Goal: Task Accomplishment & Management: Manage account settings

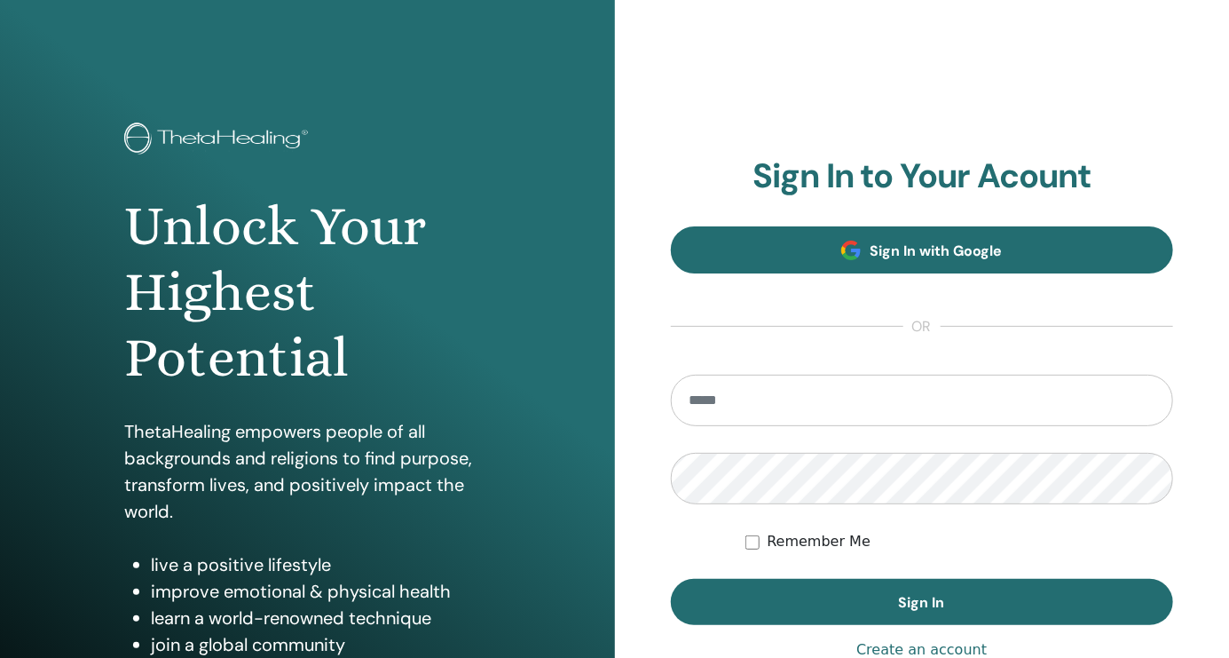
click at [957, 251] on span "Sign In with Google" at bounding box center [936, 250] width 132 height 19
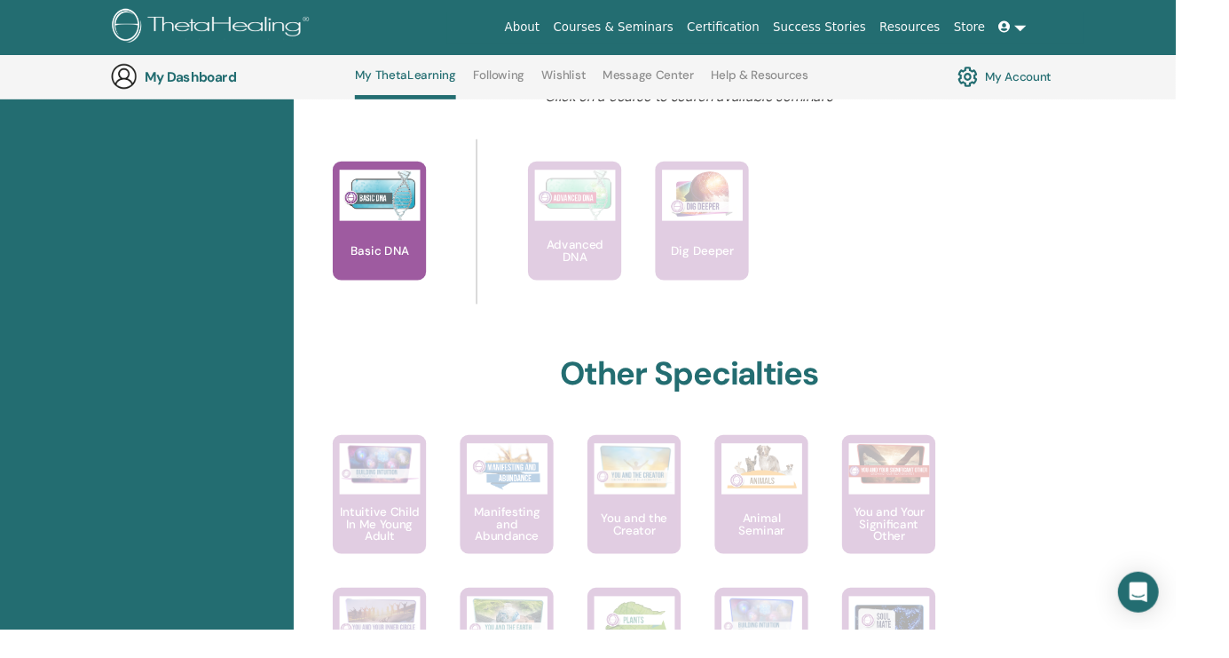
scroll to position [736, 0]
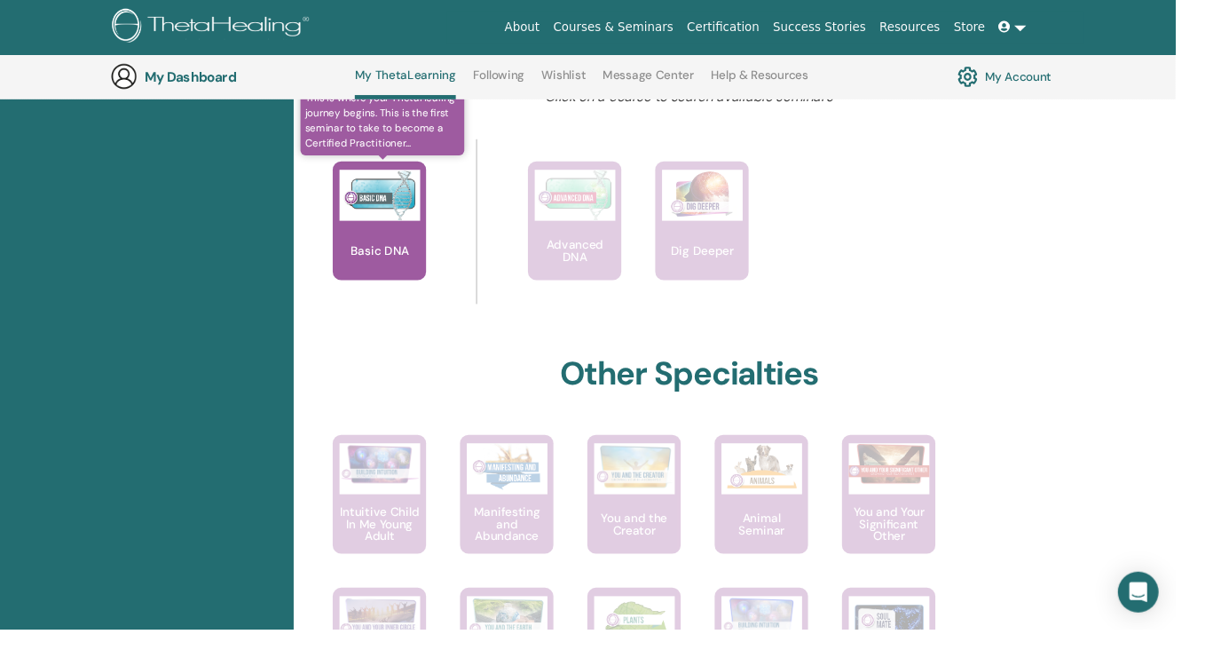
click at [421, 256] on p "Basic DNA" at bounding box center [396, 262] width 75 height 12
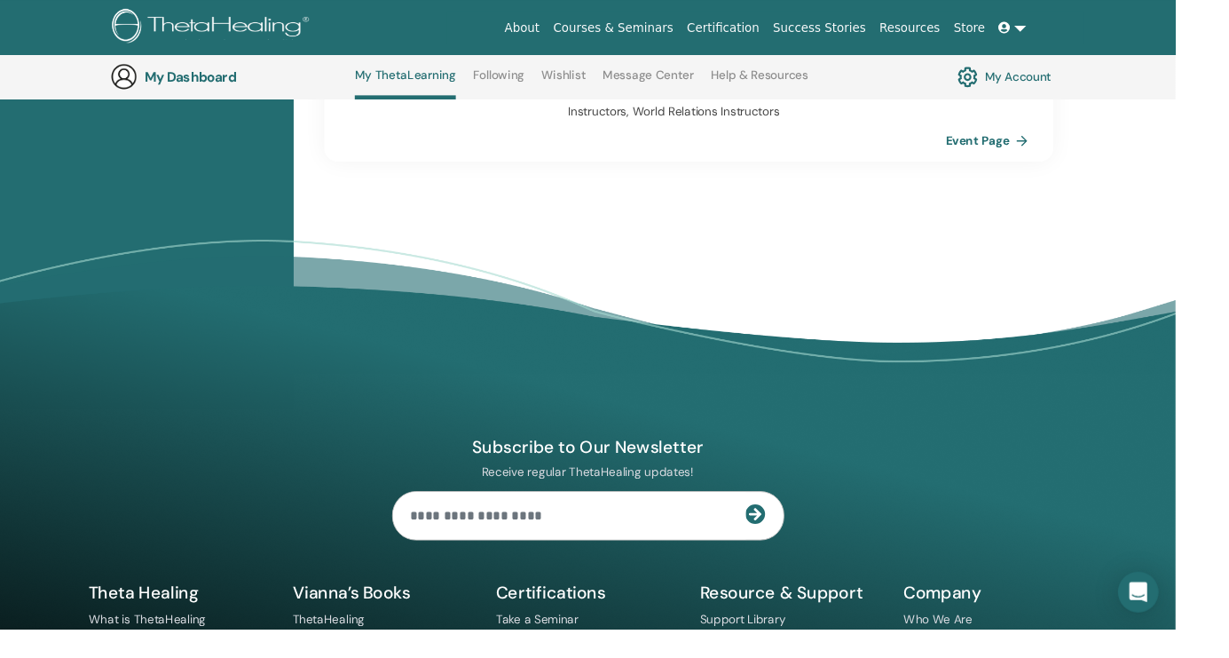
scroll to position [1716, 0]
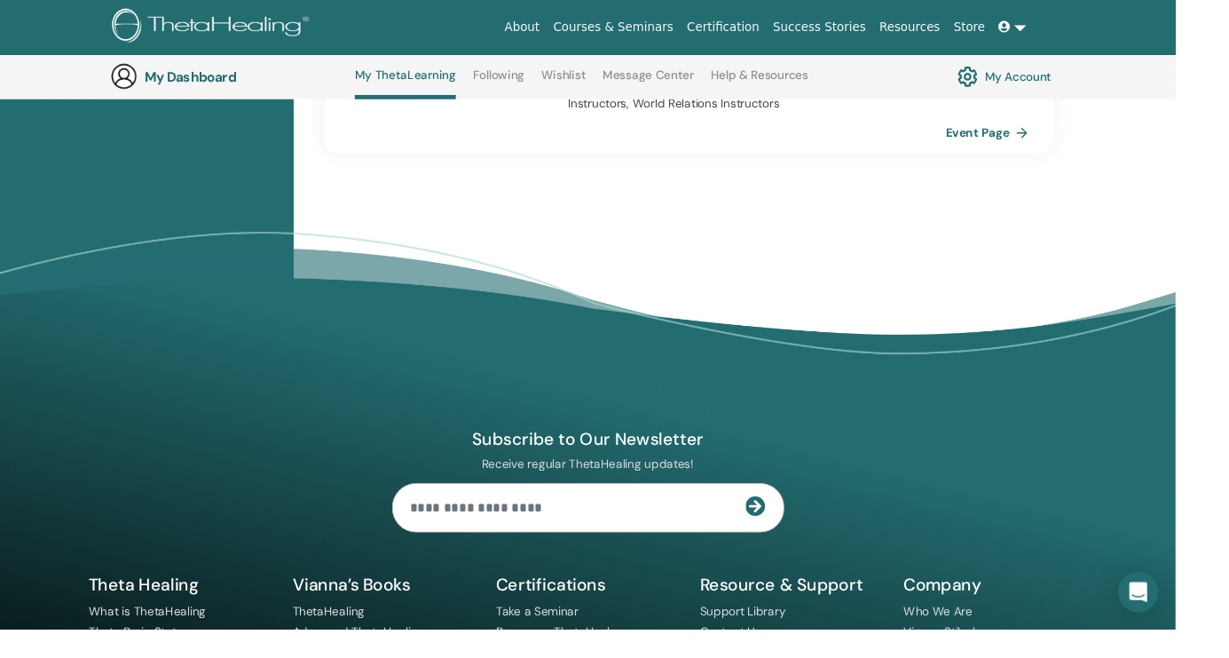
click at [678, 506] on input "text" at bounding box center [595, 531] width 369 height 50
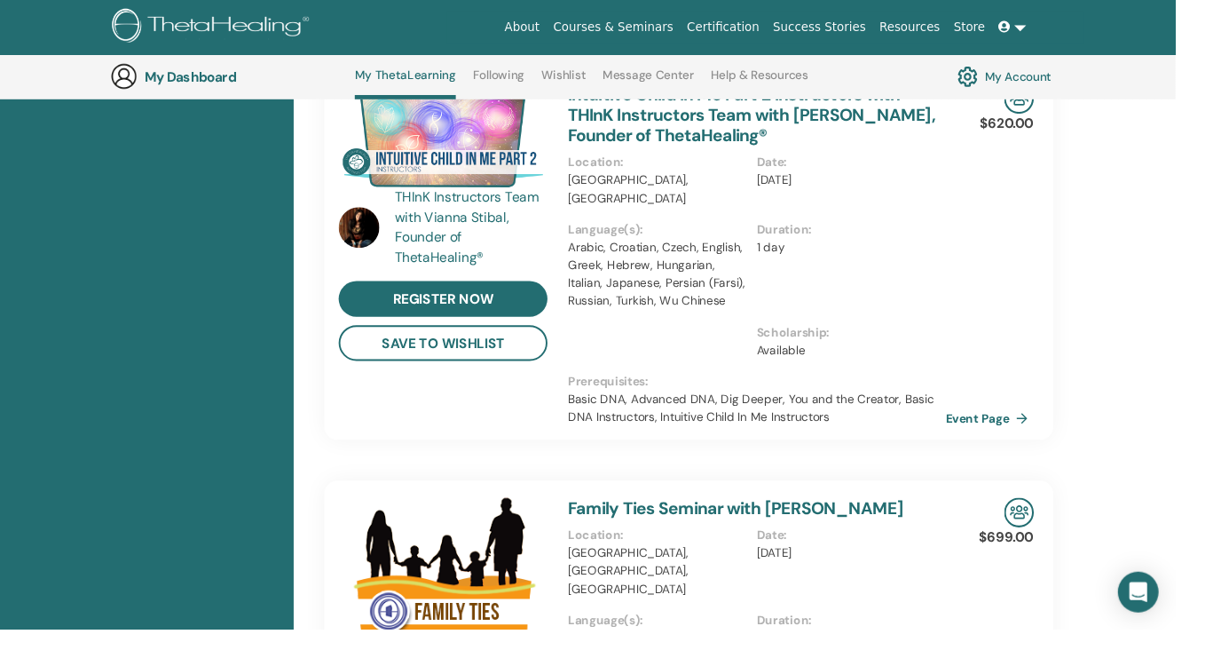
scroll to position [0, 0]
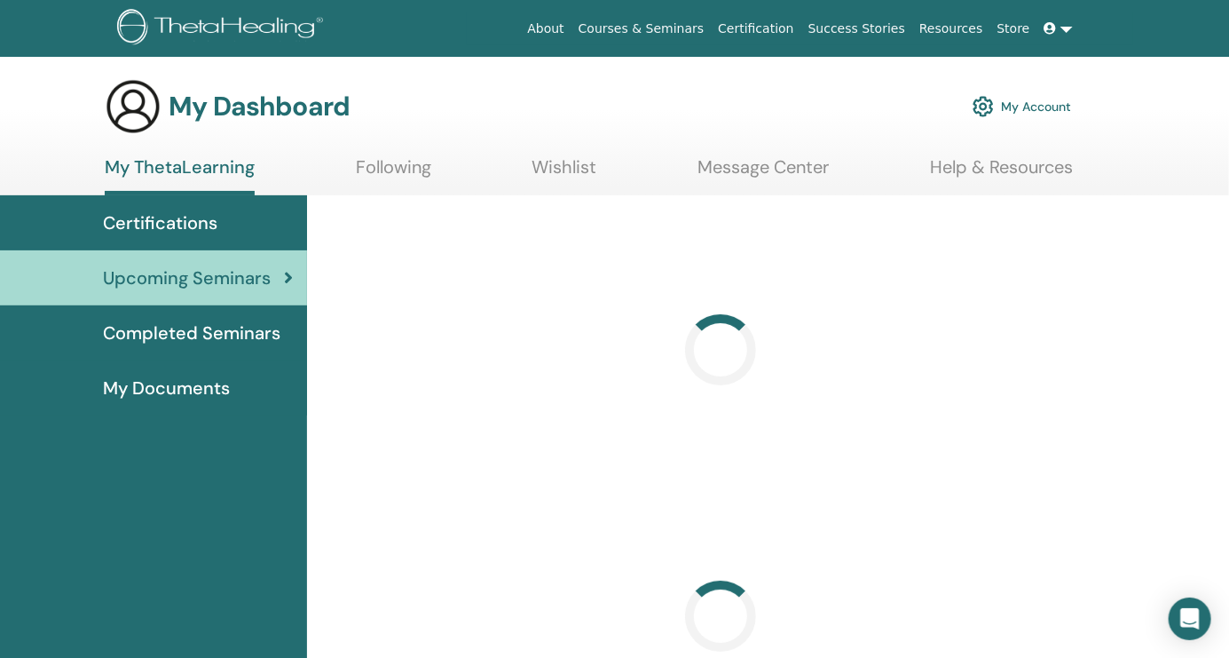
click at [321, 118] on h3 "My Dashboard" at bounding box center [259, 107] width 181 height 32
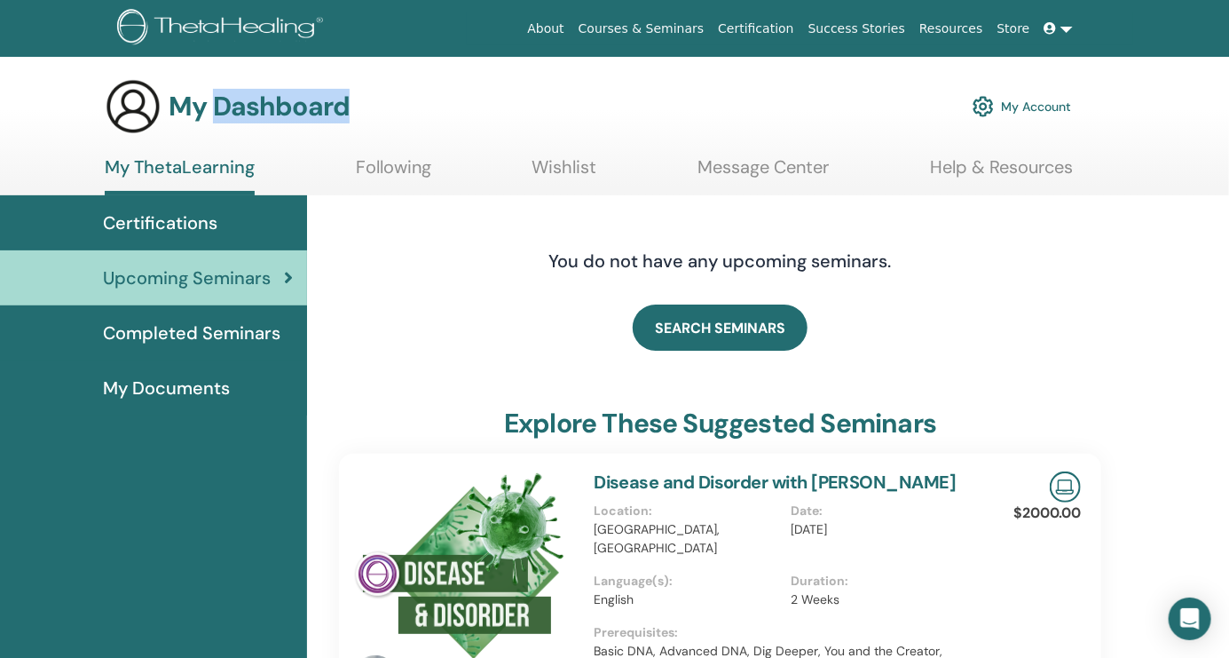
click at [136, 109] on img at bounding box center [133, 106] width 57 height 57
click at [240, 110] on h3 "My Dashboard" at bounding box center [259, 107] width 181 height 32
click at [188, 103] on h3 "My Dashboard" at bounding box center [259, 107] width 181 height 32
click at [266, 24] on img at bounding box center [223, 29] width 212 height 40
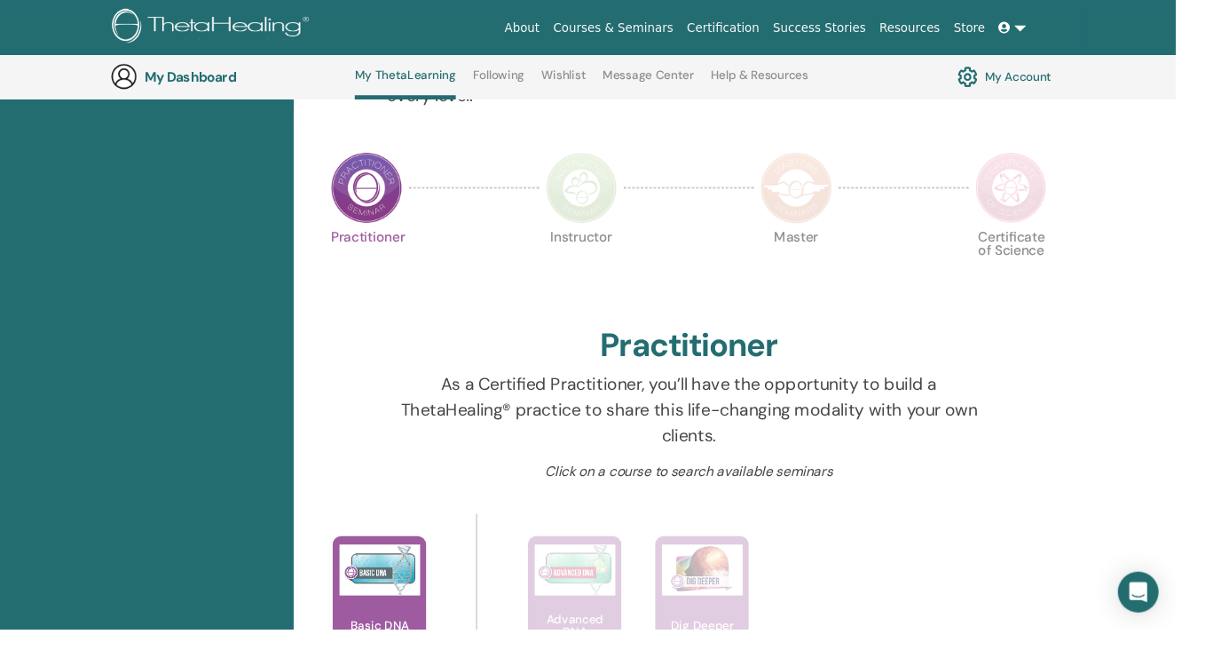
scroll to position [290, 0]
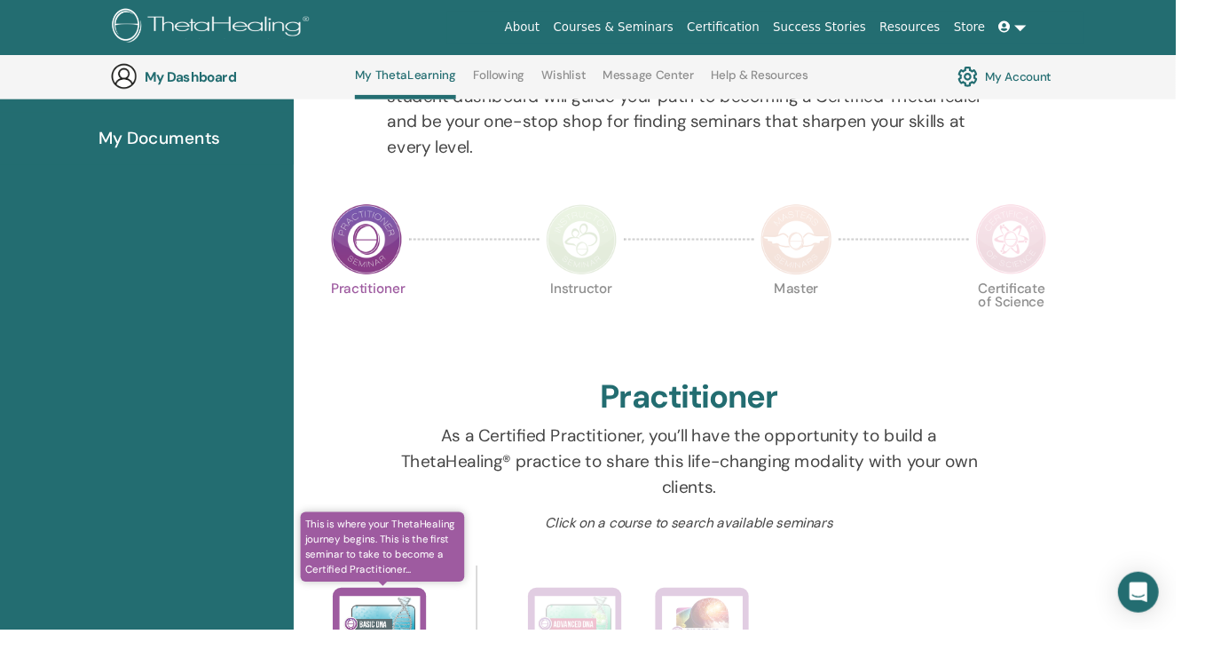
click at [426, 497] on p "As a Certified Practitioner, you’ll have the opportunity to build a ThetaHealin…" at bounding box center [720, 482] width 631 height 80
click at [408, 650] on img at bounding box center [397, 649] width 84 height 53
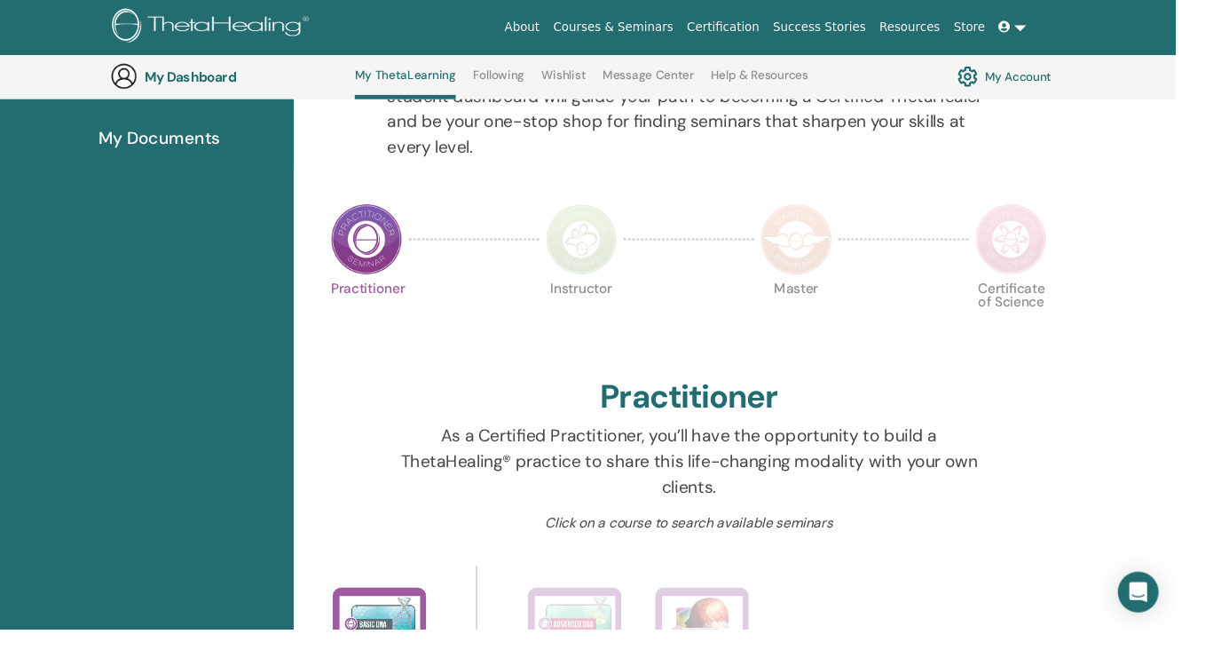
click at [418, 567] on div "Click on a course to search available seminars" at bounding box center [720, 553] width 658 height 35
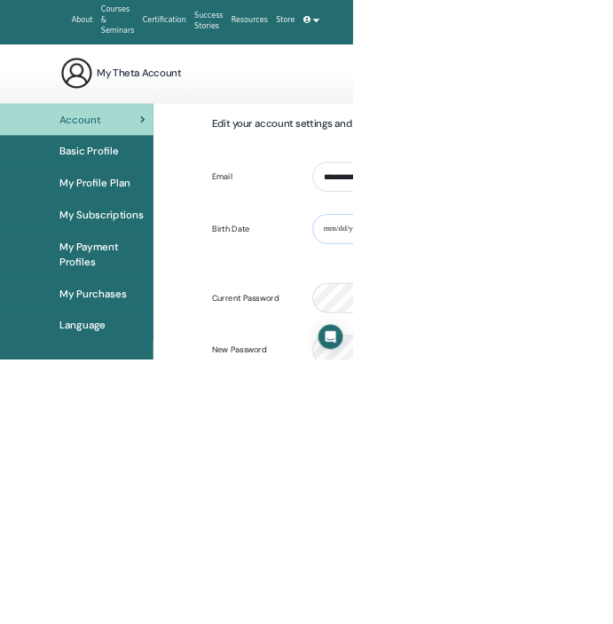
type input "**********"
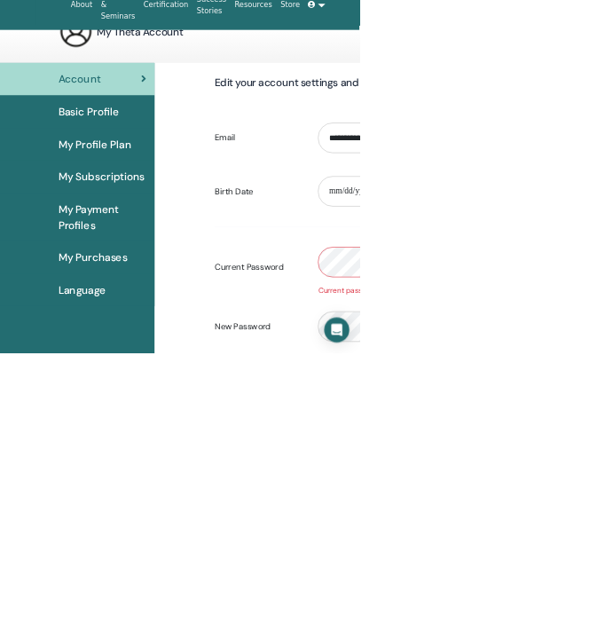
click at [161, 229] on link "Basic Profile" at bounding box center [133, 214] width 266 height 55
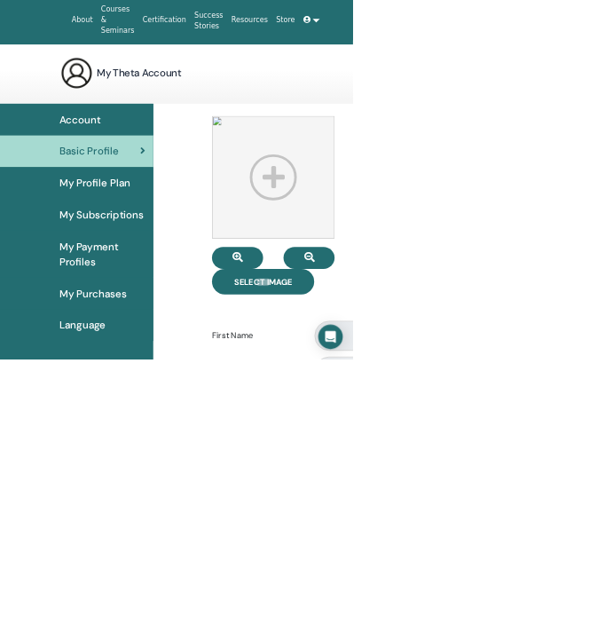
type input "**********"
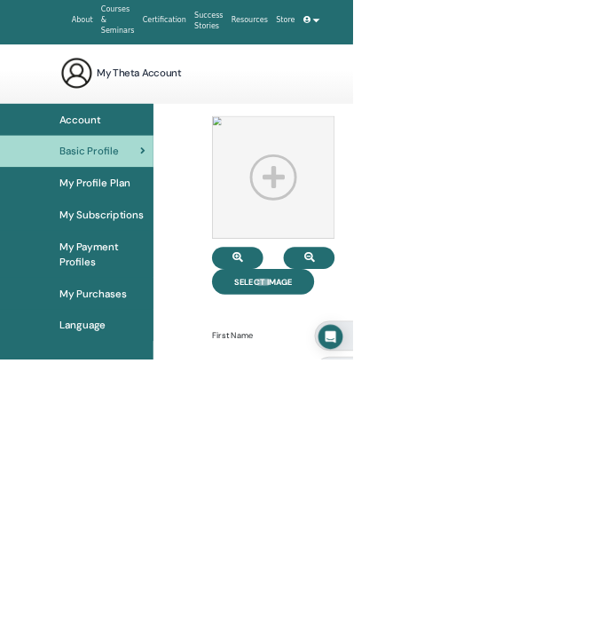
type input "*"
type input "*****"
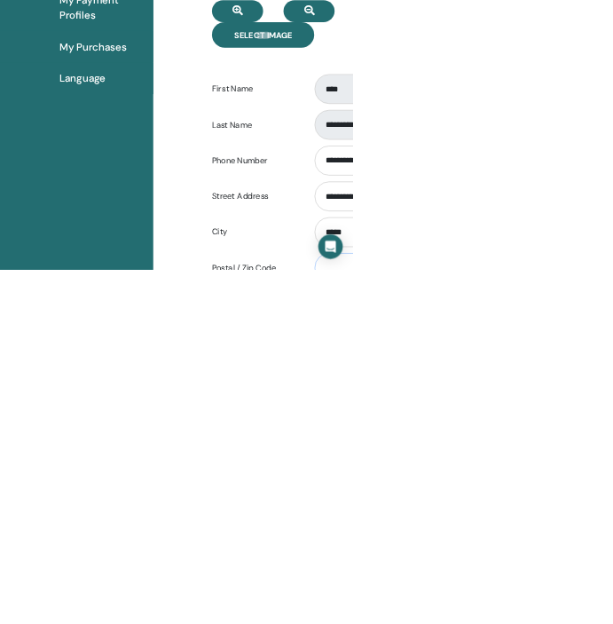
scroll to position [272, 0]
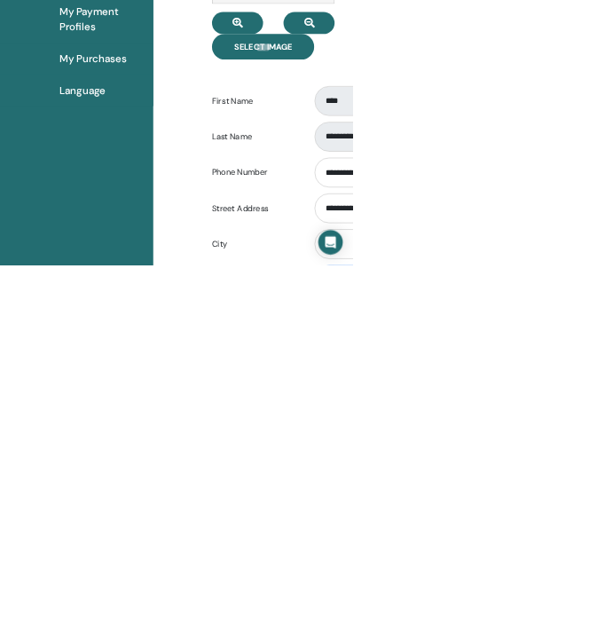
type input "****"
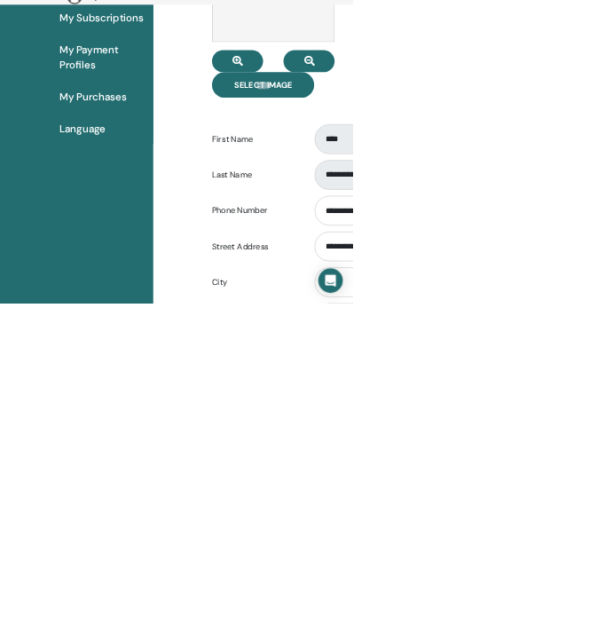
type input "*****"
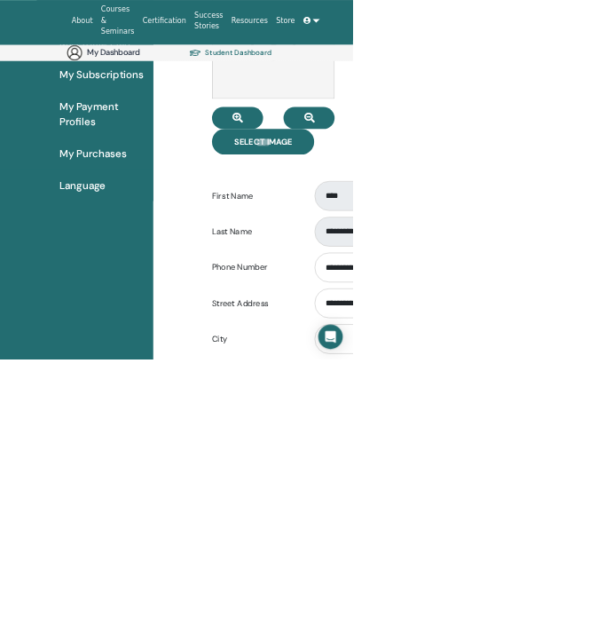
select select "**"
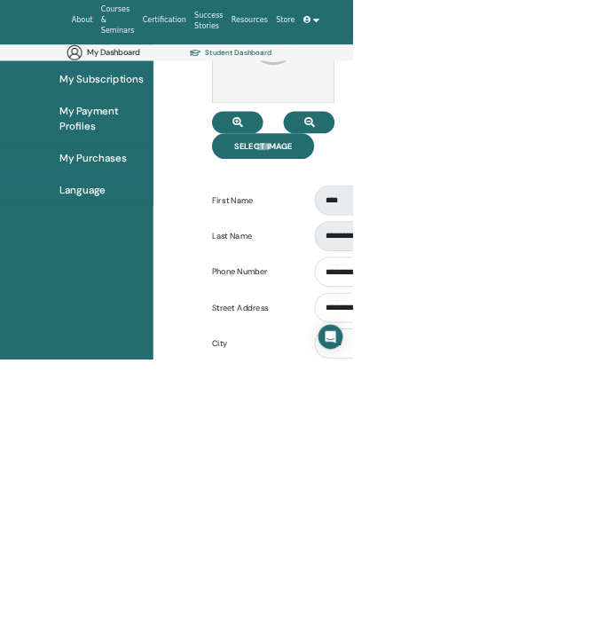
scroll to position [239, 0]
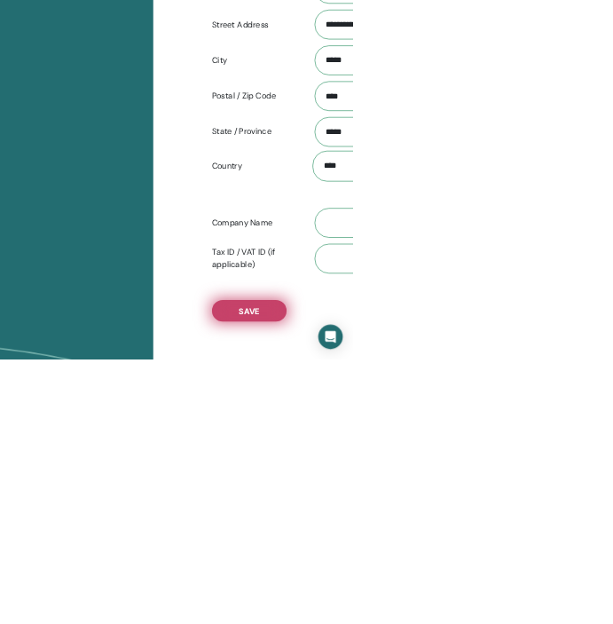
scroll to position [752, 0]
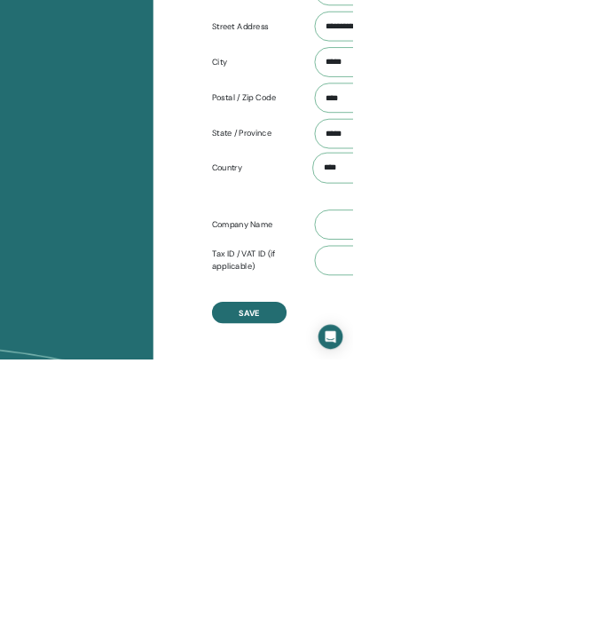
click at [425, 578] on div "**********" at bounding box center [618, 20] width 568 height 1126
click at [459, 525] on button "Save" at bounding box center [433, 542] width 130 height 37
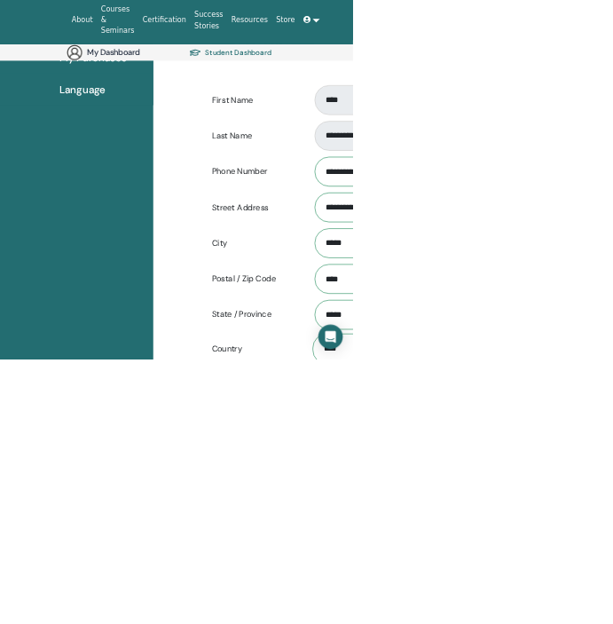
scroll to position [0, 0]
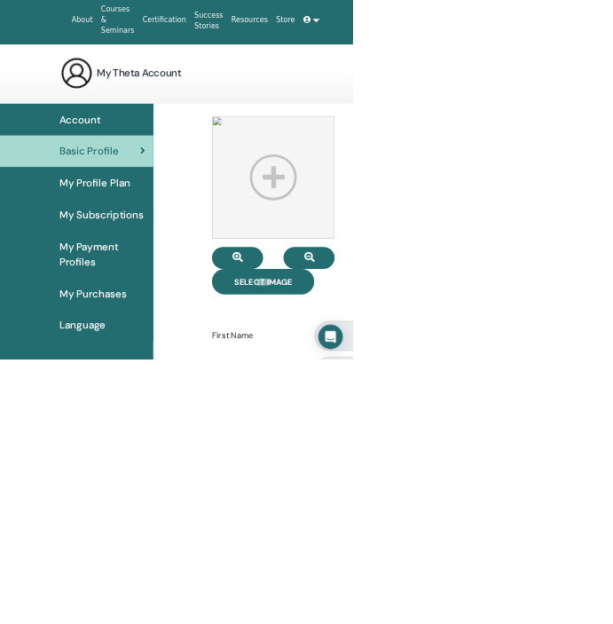
click at [223, 523] on link "My Purchases" at bounding box center [133, 509] width 266 height 55
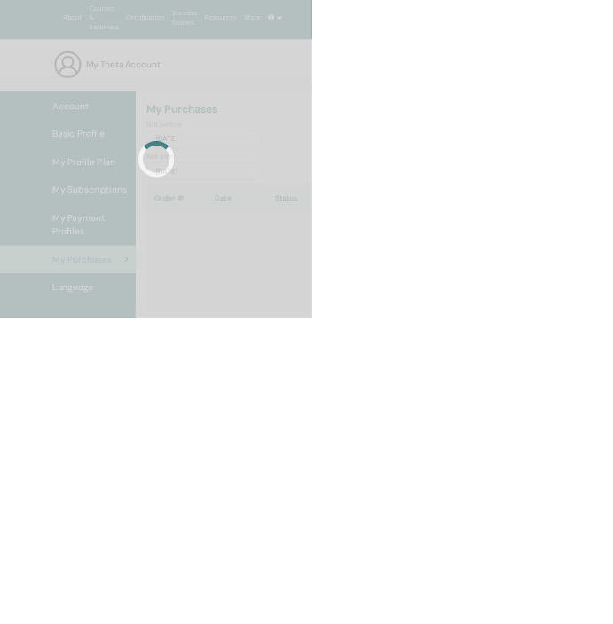
click at [179, 593] on div at bounding box center [306, 312] width 613 height 624
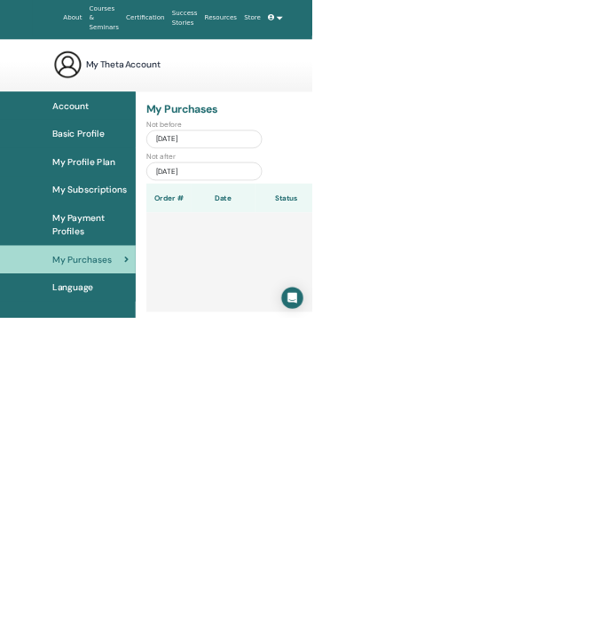
click at [163, 573] on span "Language" at bounding box center [143, 564] width 81 height 27
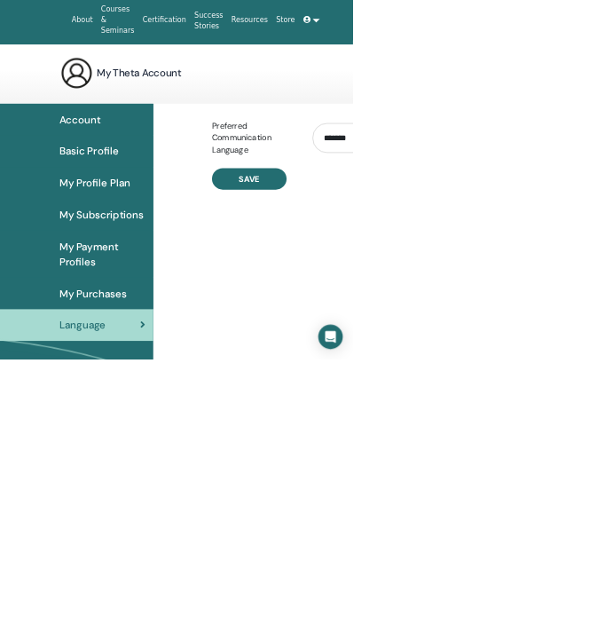
click at [125, 511] on span "My Purchases" at bounding box center [161, 509] width 117 height 27
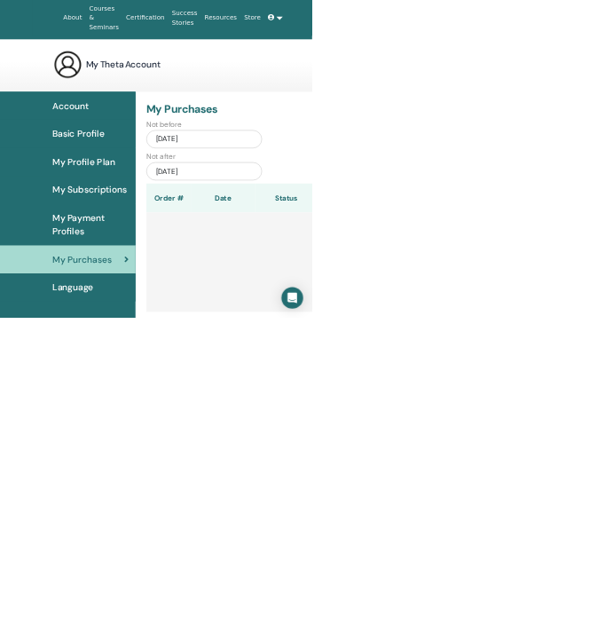
click at [178, 583] on link "Language" at bounding box center [133, 564] width 266 height 55
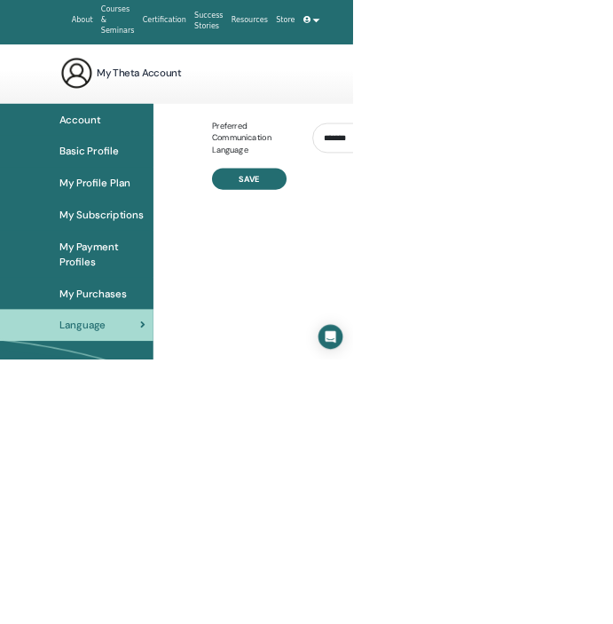
select select "***"
click at [456, 327] on button "Save" at bounding box center [433, 310] width 130 height 37
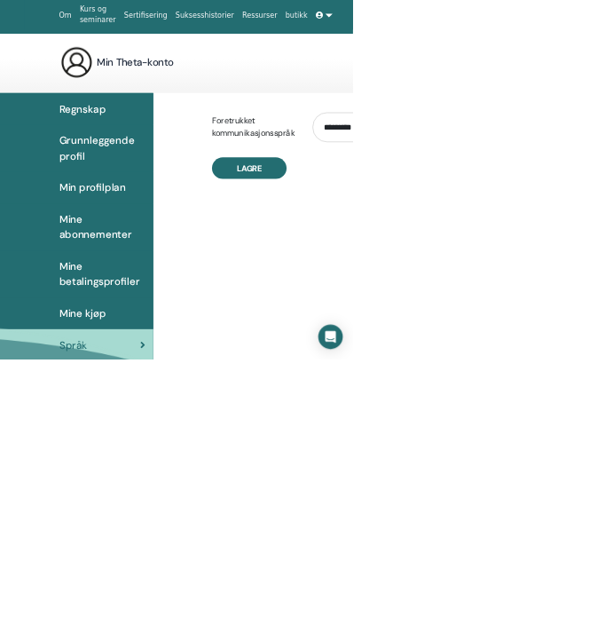
click at [175, 555] on span "Mine kjøp" at bounding box center [144, 544] width 82 height 27
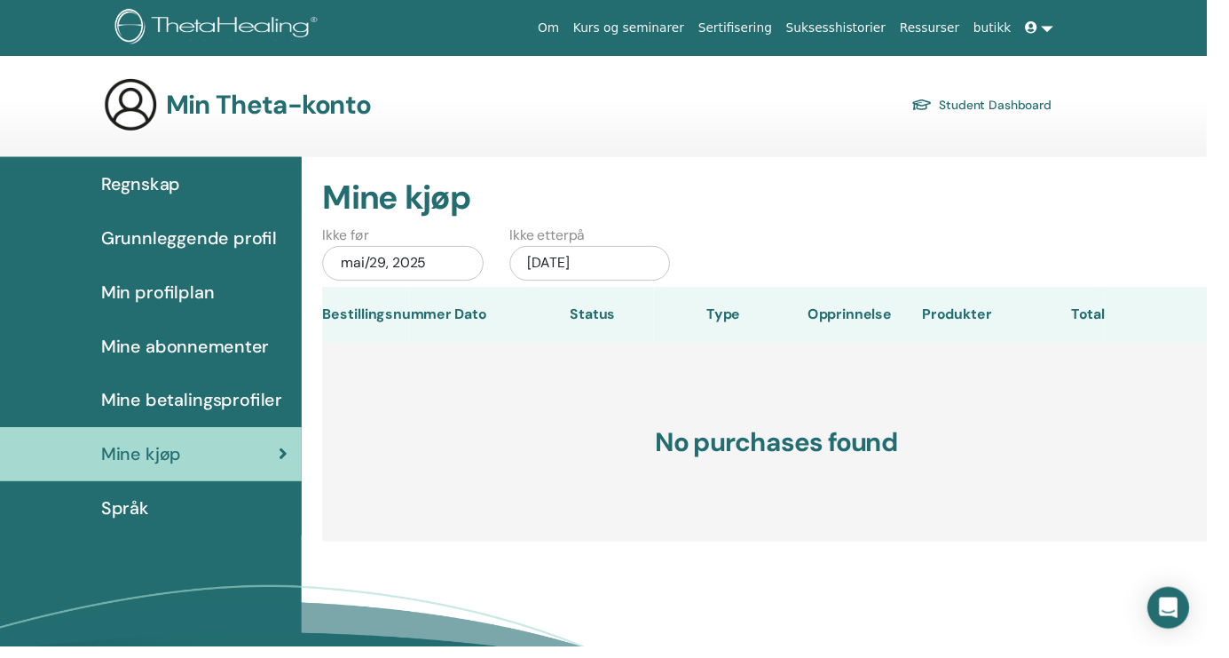
click at [259, 248] on span "Grunnleggende profil" at bounding box center [192, 242] width 179 height 27
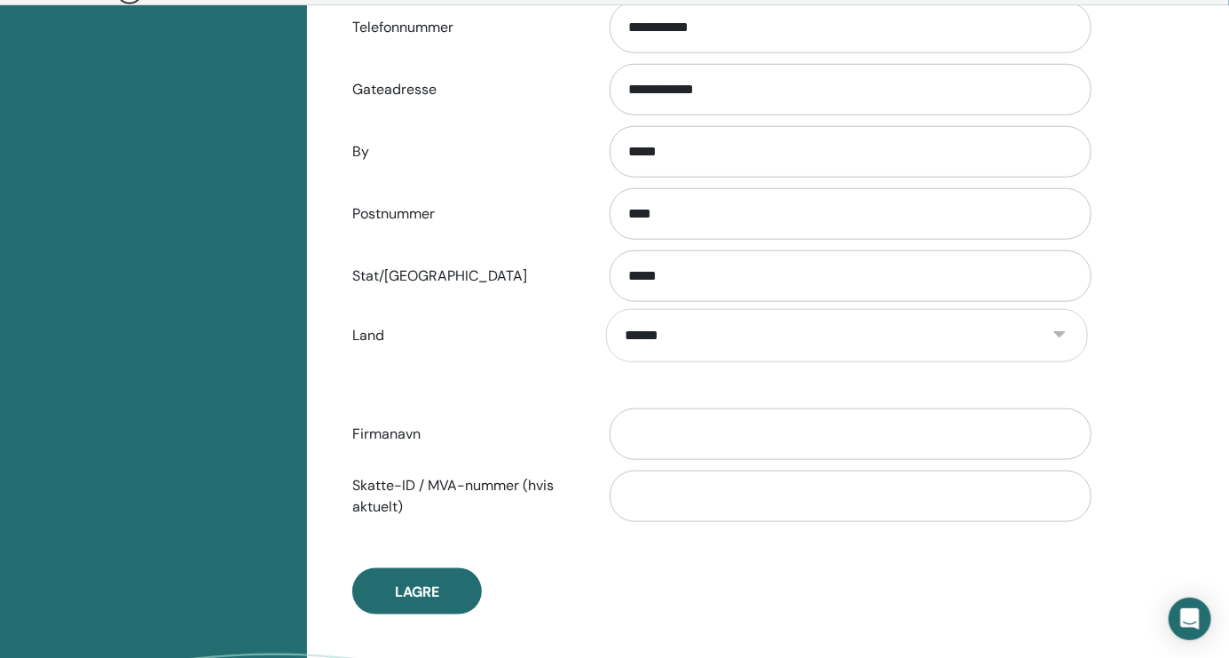
scroll to position [657, 0]
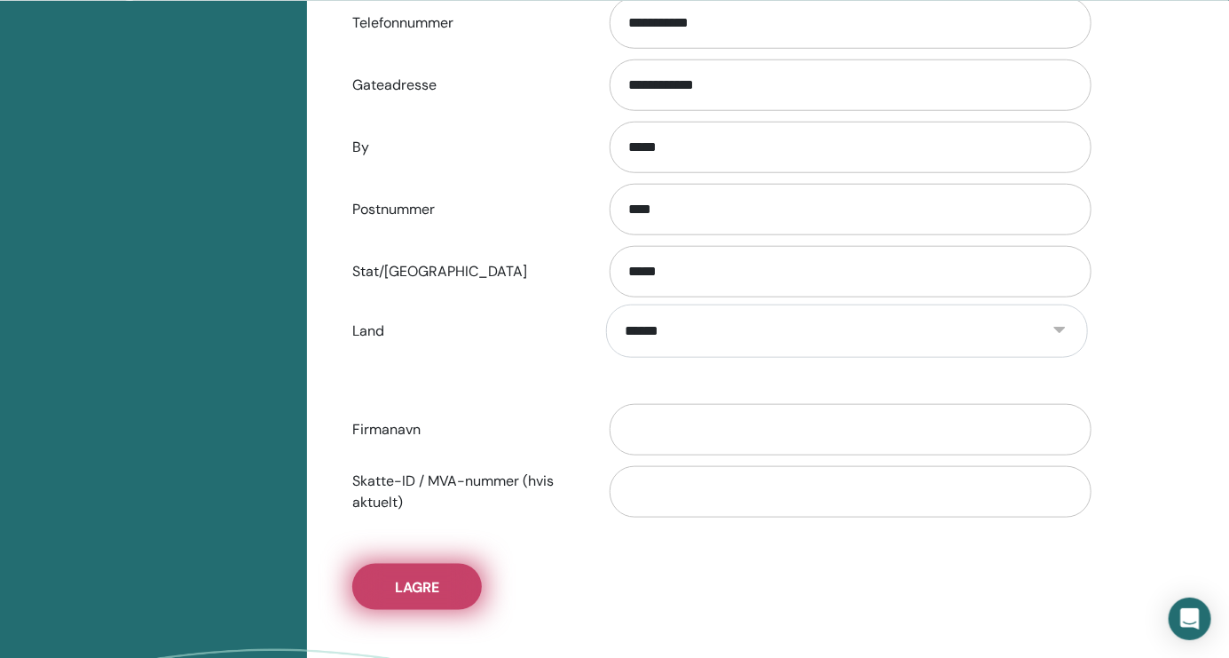
click at [421, 578] on span "Lagre" at bounding box center [417, 587] width 44 height 19
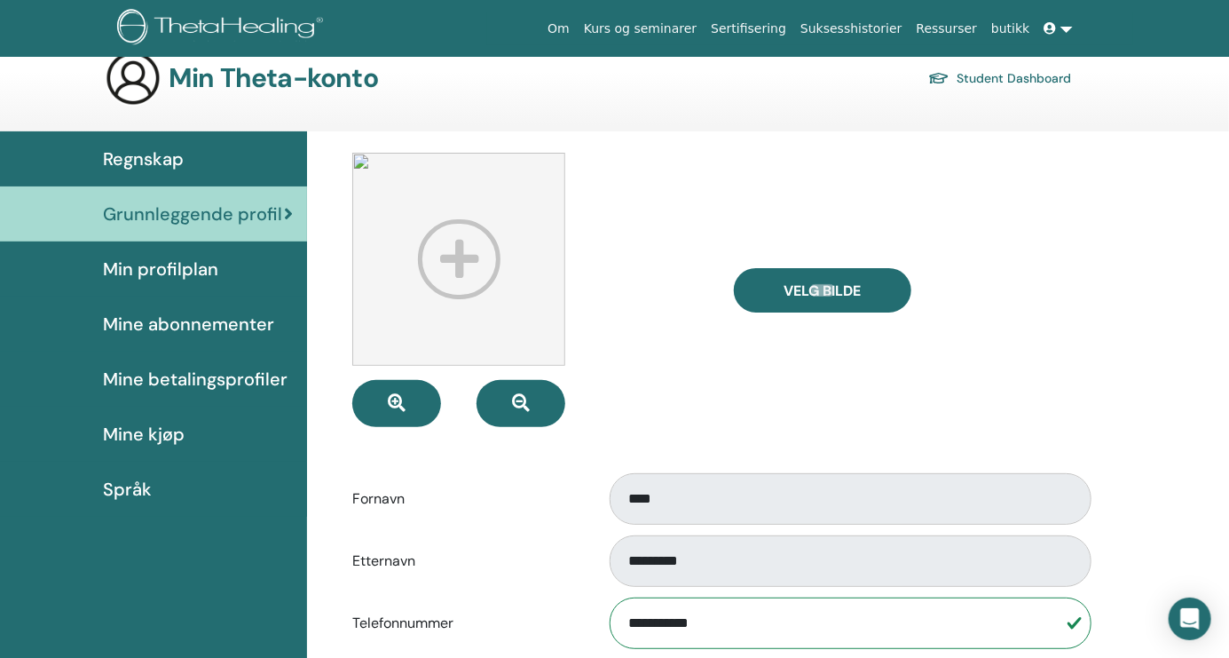
scroll to position [0, 0]
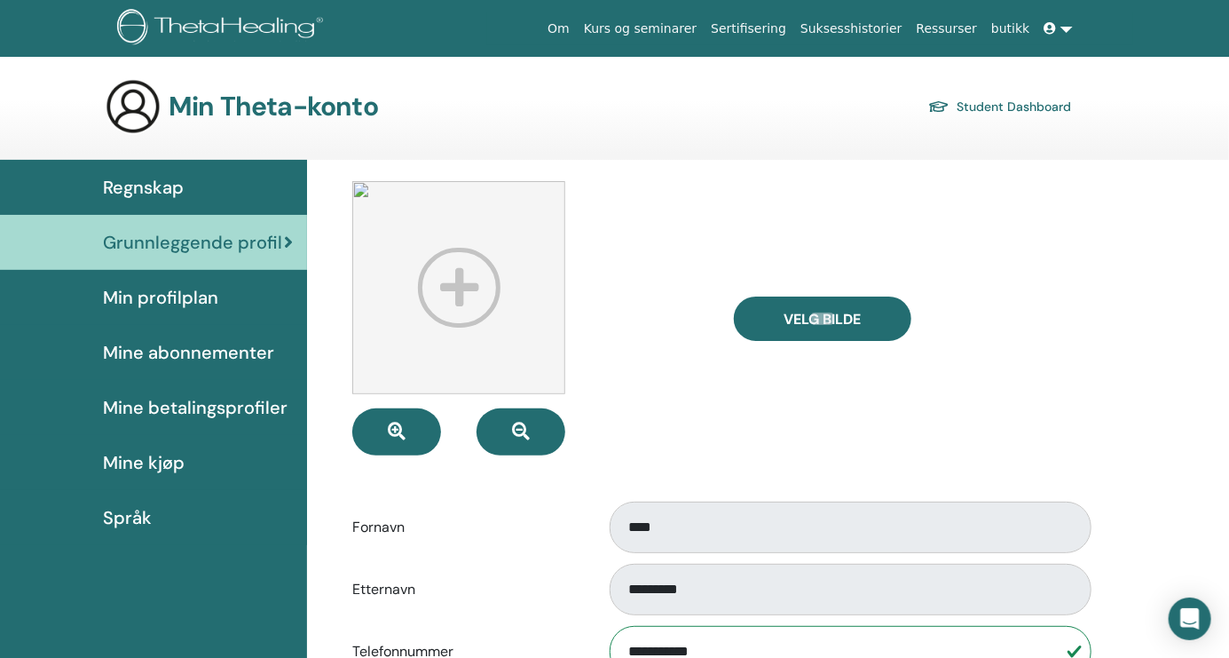
click at [251, 419] on span "Mine betalingsprofiler" at bounding box center [195, 407] width 185 height 27
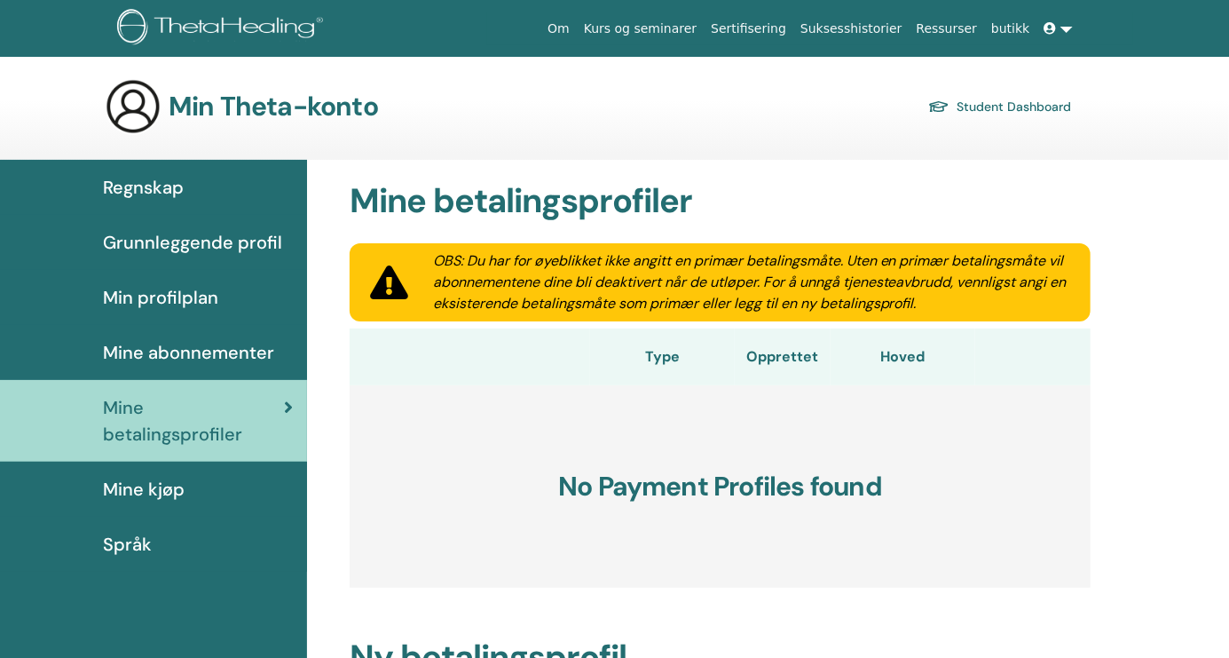
click at [164, 214] on link "Regnskap" at bounding box center [153, 187] width 307 height 55
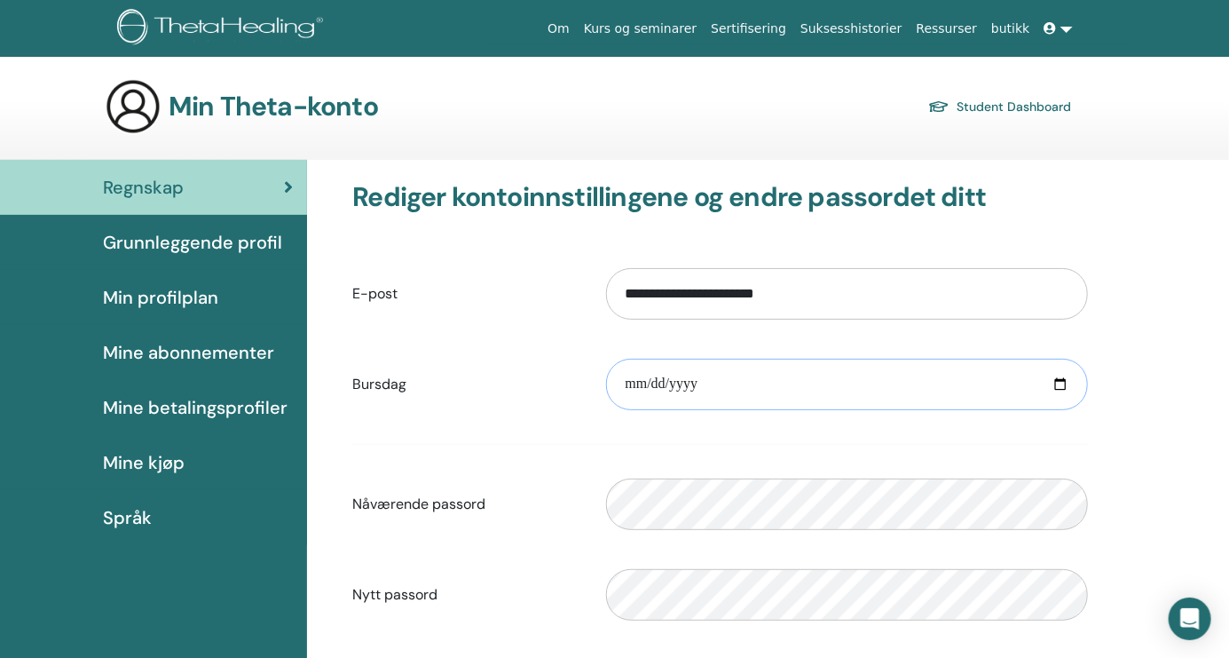
click at [792, 374] on input "date" at bounding box center [847, 383] width 482 height 51
type input "**********"
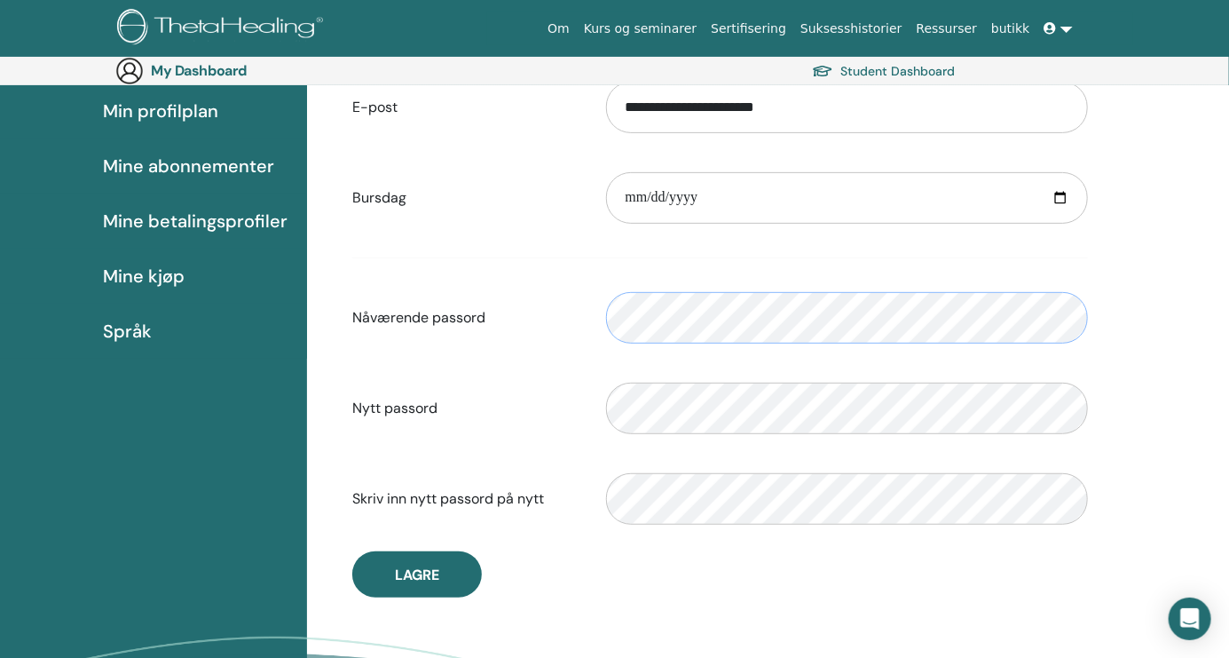
scroll to position [216, 0]
click at [443, 568] on button "Lagre" at bounding box center [417, 573] width 130 height 46
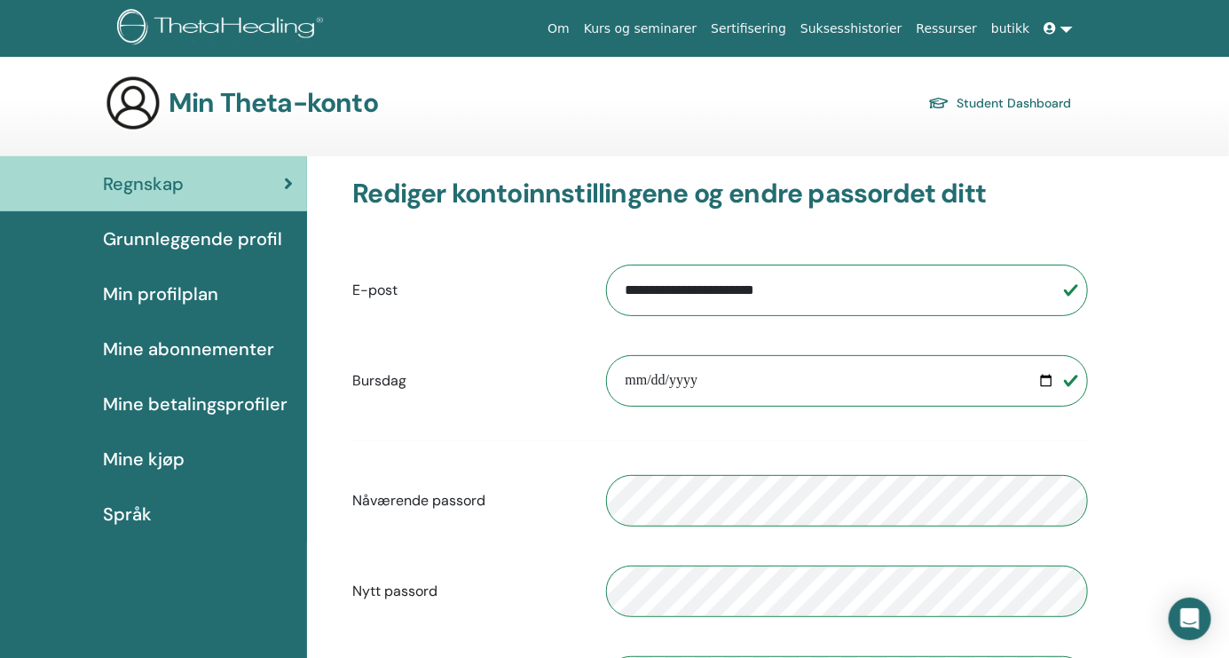
scroll to position [0, 0]
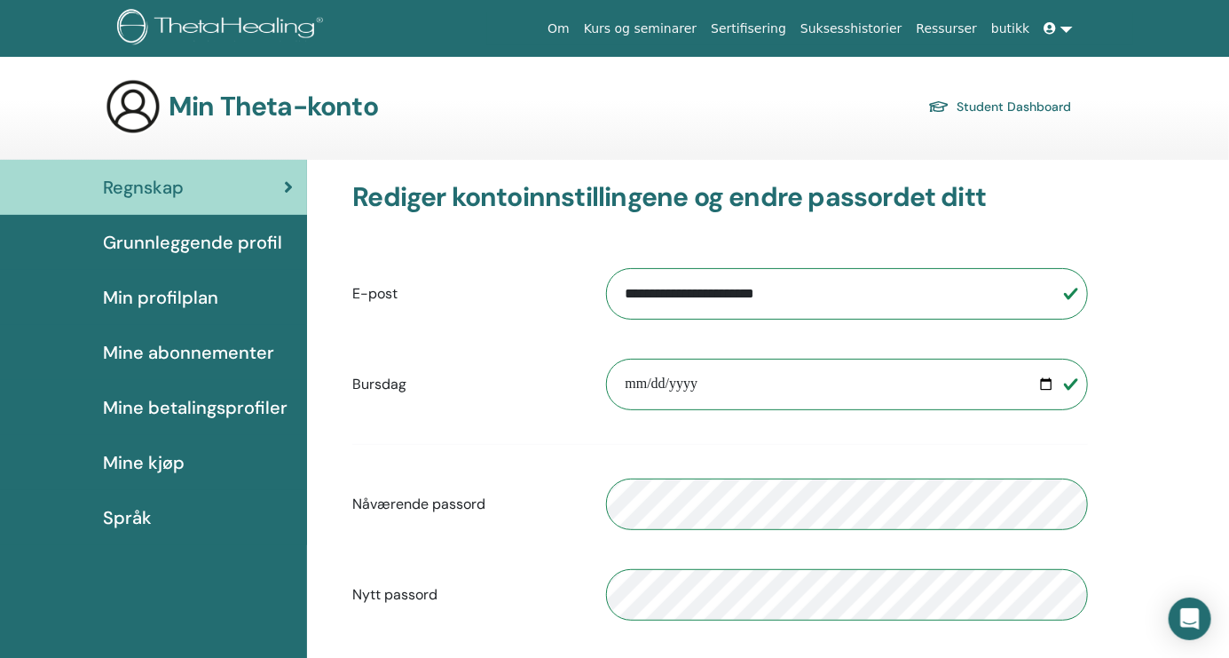
click at [351, 101] on h3 "Min Theta-konto" at bounding box center [273, 107] width 209 height 32
click at [1065, 38] on link at bounding box center [1058, 28] width 43 height 33
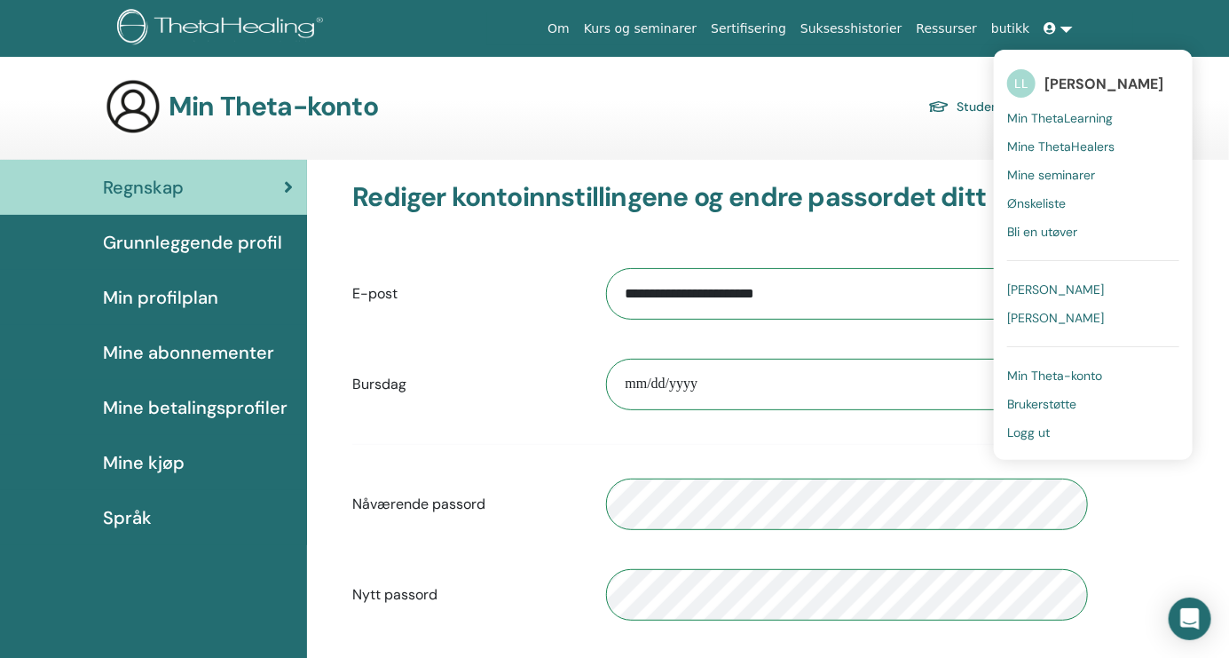
click at [1106, 149] on span "Mine ThetaHealers" at bounding box center [1060, 146] width 107 height 16
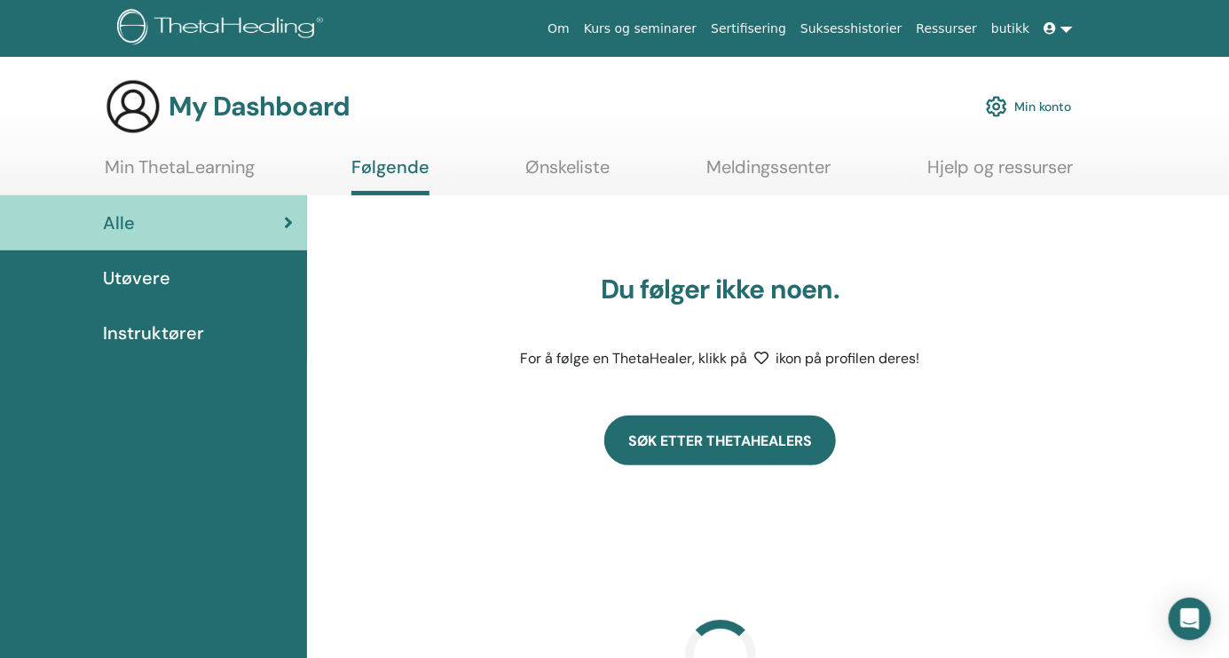
click at [680, 445] on link "Søk etter ThetaHealers" at bounding box center [720, 440] width 232 height 50
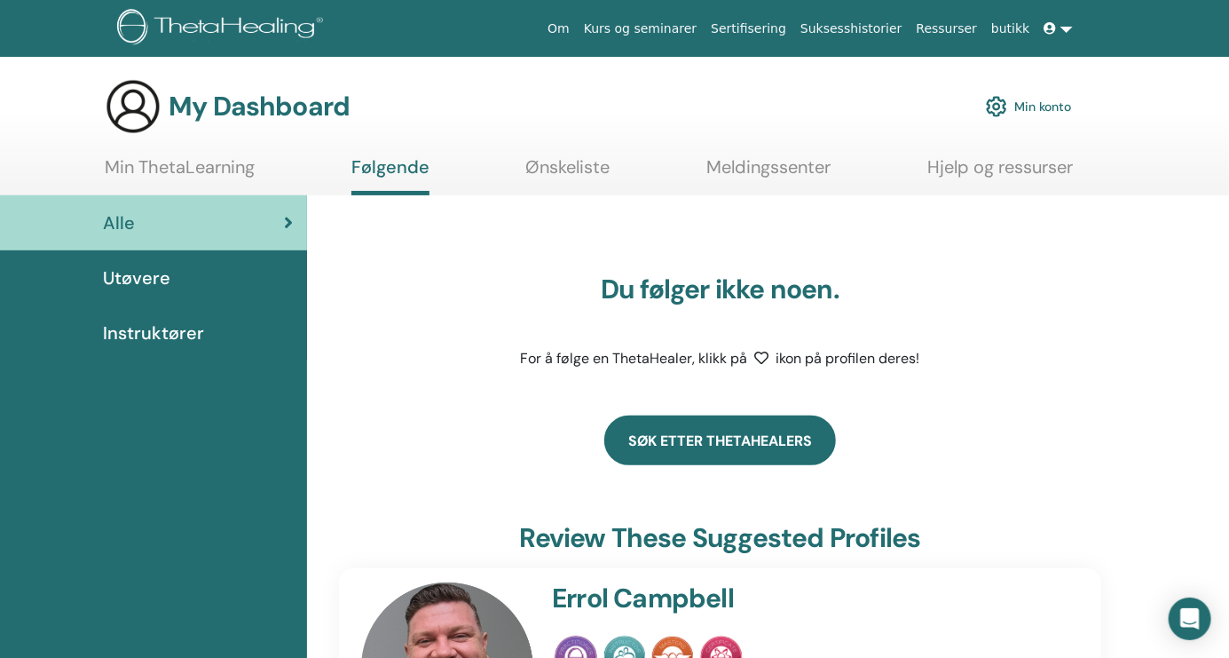
scroll to position [338, 0]
